Goal: Navigation & Orientation: Find specific page/section

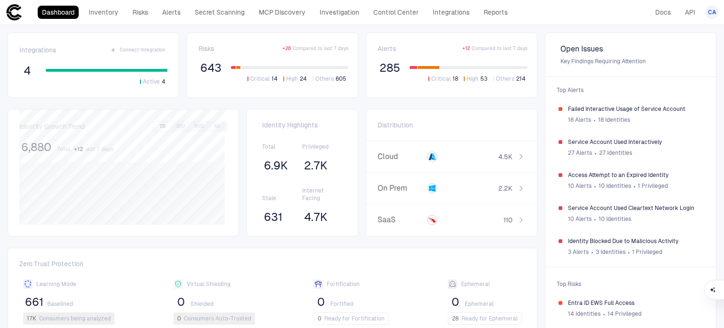
click at [124, 12] on div "Dashboard Inventory Risks Alerts Secret Scanning MCP Discovery Investigation Co…" at bounding box center [275, 12] width 474 height 13
click at [106, 17] on link "Inventory" at bounding box center [103, 12] width 38 height 13
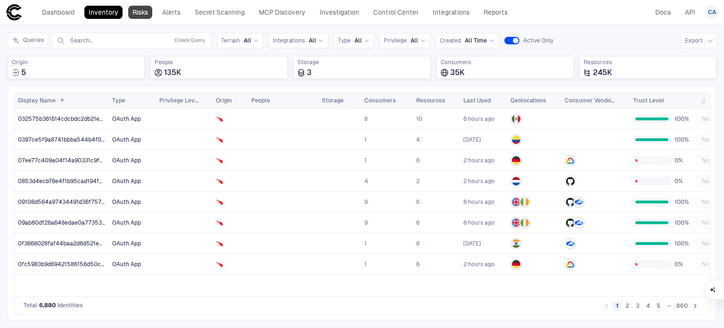
click at [139, 8] on link "Risks" at bounding box center [140, 12] width 24 height 13
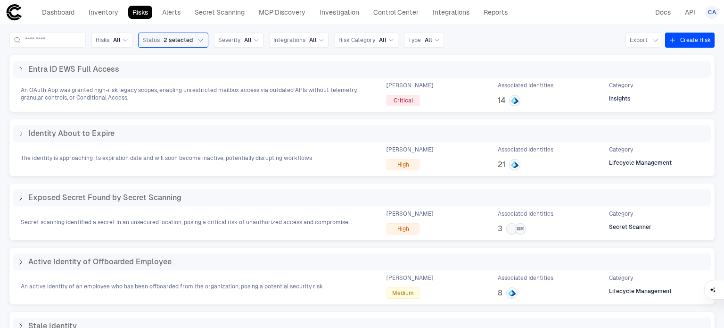
click at [511, 41] on div "Risks All Status 2 selected Severity All Integrations All Risk Category All Typ…" at bounding box center [361, 40] width 705 height 15
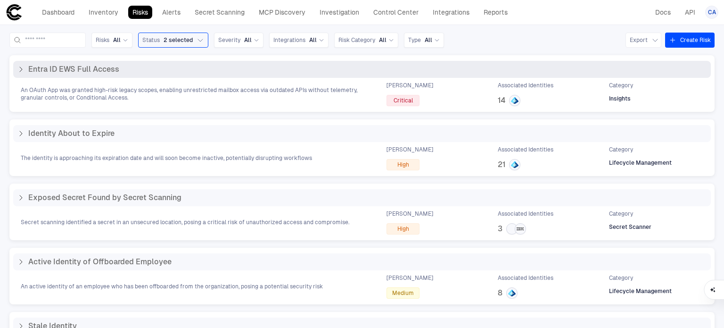
click at [17, 71] on icon at bounding box center [21, 70] width 8 height 8
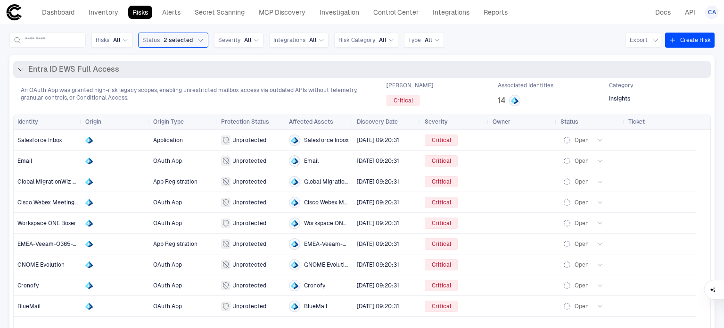
click at [17, 71] on icon at bounding box center [21, 70] width 8 height 8
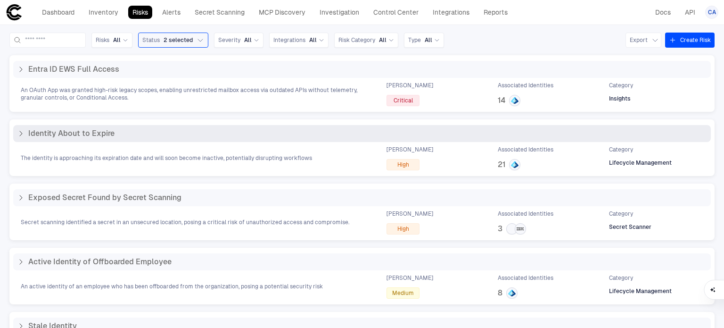
click at [19, 131] on icon at bounding box center [21, 134] width 8 height 8
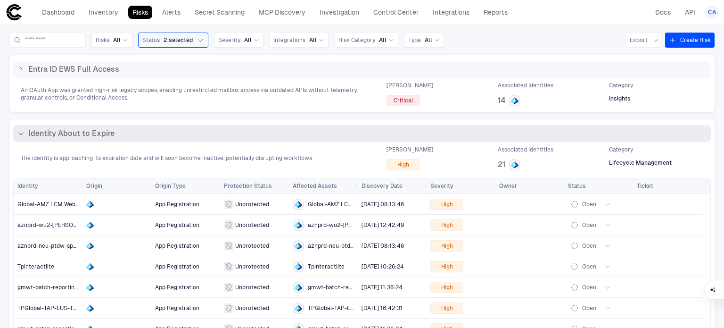
click at [19, 131] on icon at bounding box center [21, 134] width 8 height 8
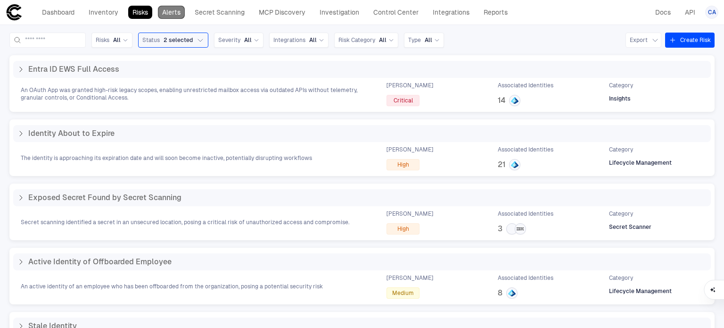
click at [177, 12] on link "Alerts" at bounding box center [171, 12] width 27 height 13
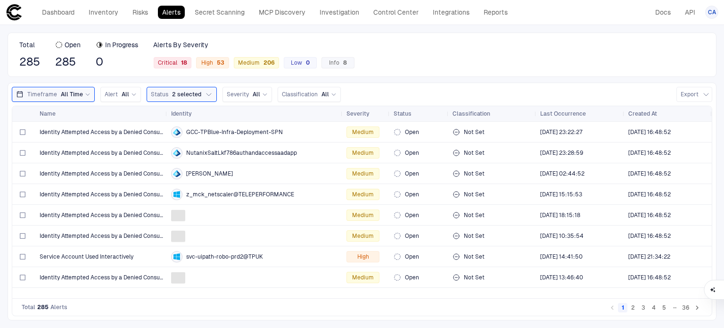
click at [431, 58] on div "Total 285 Open 285 In Progress 0 Alerts By Severity Critical 18 High 53 Medium …" at bounding box center [362, 55] width 709 height 44
click at [132, 11] on link "Risks" at bounding box center [140, 12] width 24 height 13
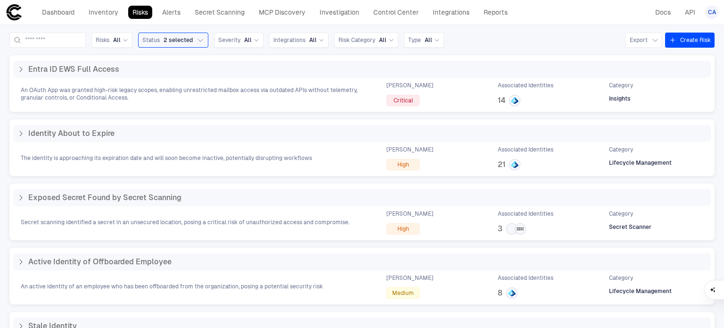
click at [80, 30] on div "Risks All Status 2 selected Severity All Integrations All Risk Category All Typ…" at bounding box center [362, 176] width 724 height 303
click at [81, 20] on div "Dashboard Inventory Risks Alerts Secret Scanning MCP Discovery Investigation Co…" at bounding box center [259, 12] width 506 height 17
click at [94, 15] on link "Inventory" at bounding box center [103, 12] width 38 height 13
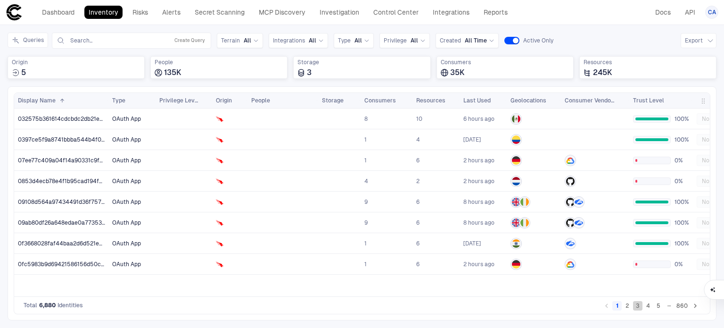
click at [642, 309] on button "3" at bounding box center [637, 305] width 9 height 9
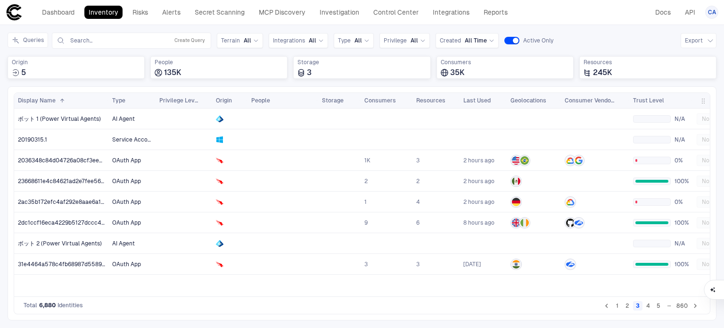
click at [657, 308] on button "5" at bounding box center [658, 305] width 9 height 9
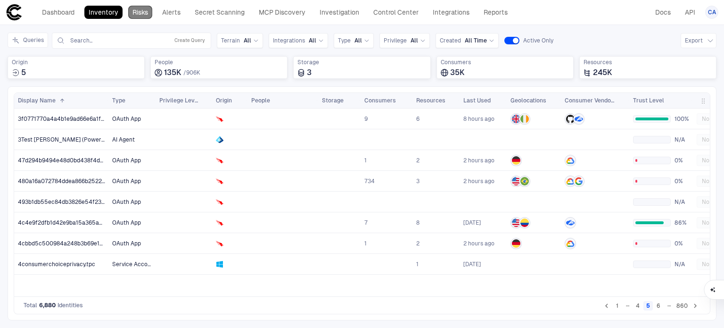
click at [145, 14] on link "Risks" at bounding box center [140, 12] width 24 height 13
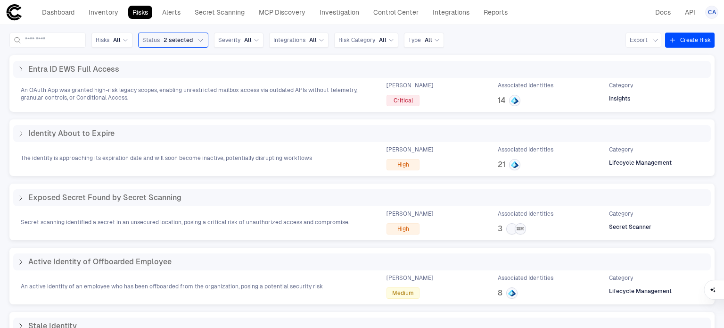
click at [21, 18] on icon at bounding box center [14, 12] width 17 height 17
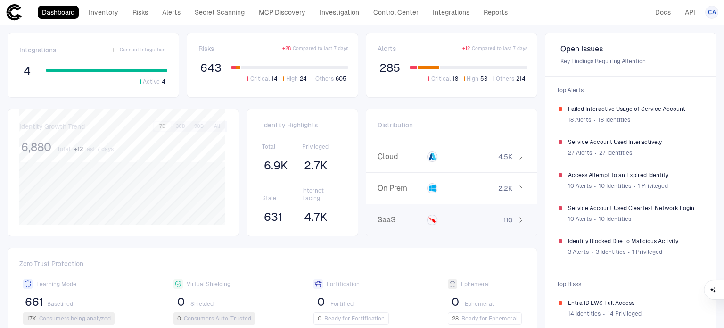
click at [496, 211] on div "SaaS 110" at bounding box center [451, 220] width 171 height 32
click at [421, 125] on button "button" at bounding box center [425, 125] width 8 height 8
click at [106, 13] on link "Inventory" at bounding box center [103, 12] width 38 height 13
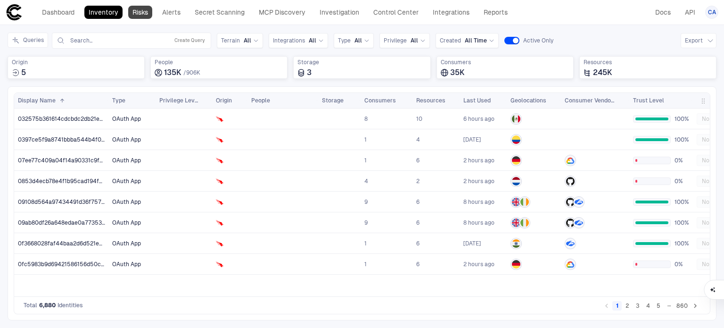
click at [137, 17] on link "Risks" at bounding box center [140, 12] width 24 height 13
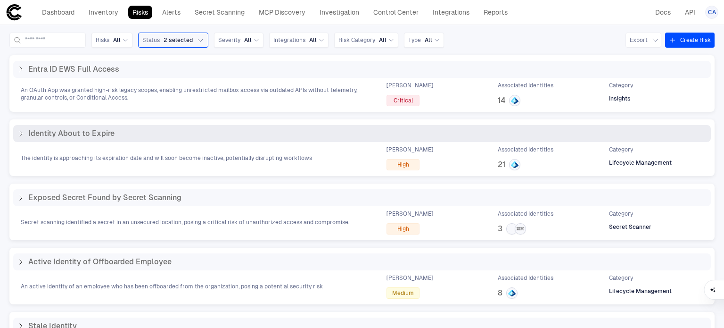
click at [21, 130] on icon at bounding box center [21, 134] width 8 height 8
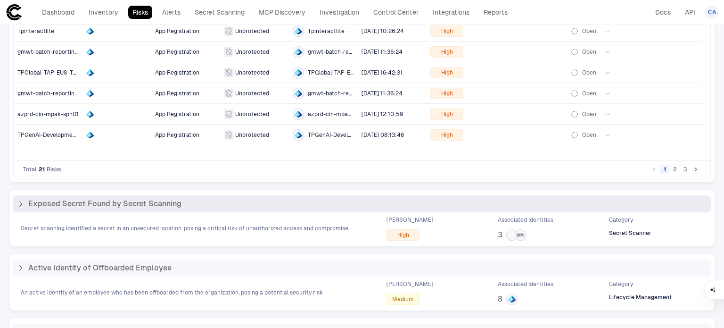
scroll to position [236, 0]
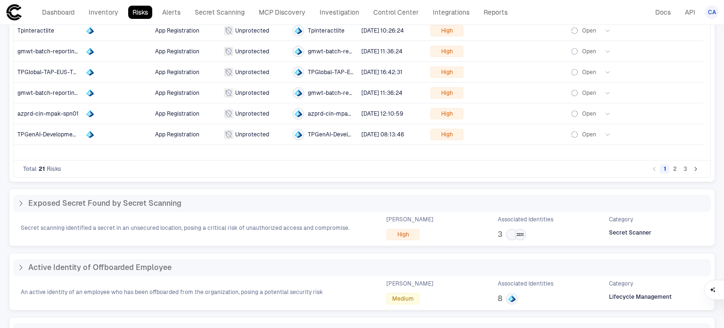
click at [671, 171] on button "2" at bounding box center [675, 168] width 9 height 9
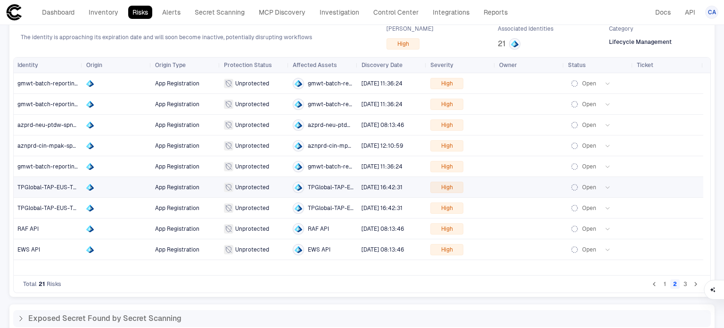
scroll to position [94, 0]
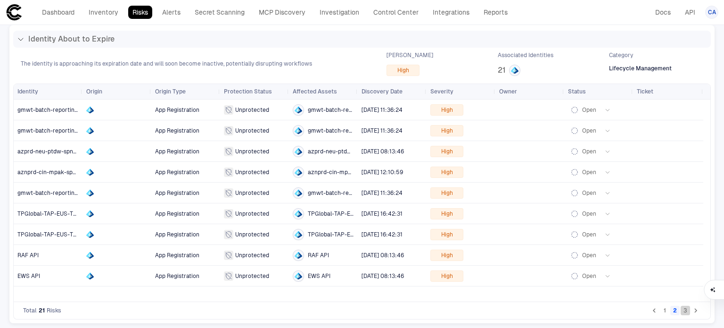
click at [681, 315] on button "3" at bounding box center [685, 310] width 9 height 9
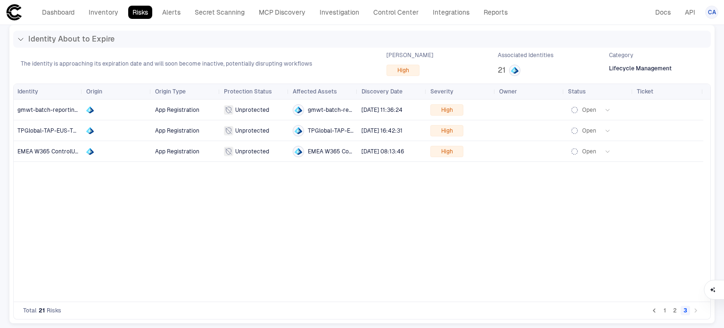
click at [660, 312] on button "1" at bounding box center [664, 310] width 9 height 9
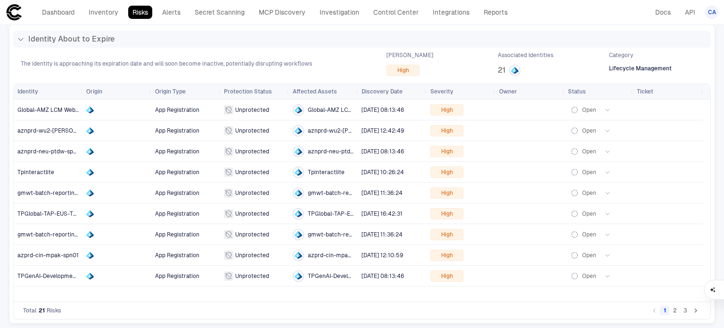
click at [671, 310] on button "2" at bounding box center [675, 310] width 9 height 9
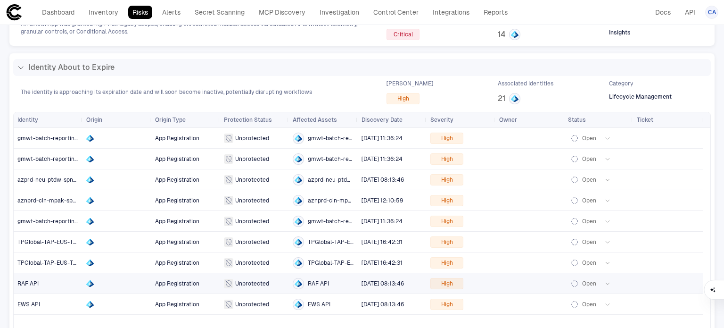
scroll to position [0, 0]
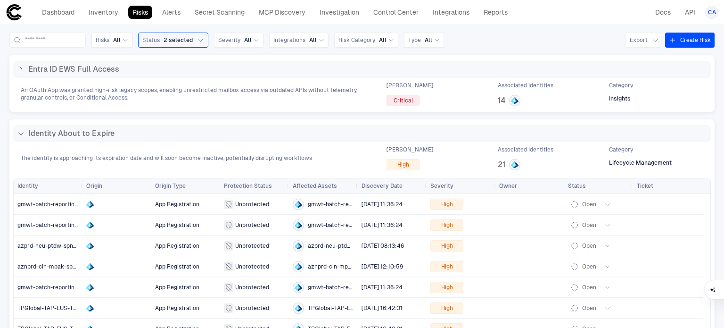
click at [12, 17] on icon at bounding box center [14, 12] width 15 height 16
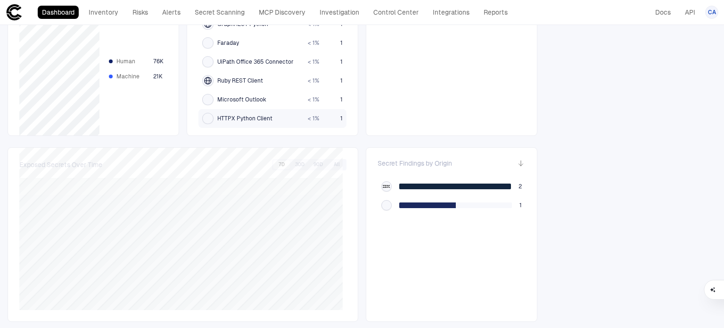
scroll to position [1006, 0]
